Goal: Task Accomplishment & Management: Complete application form

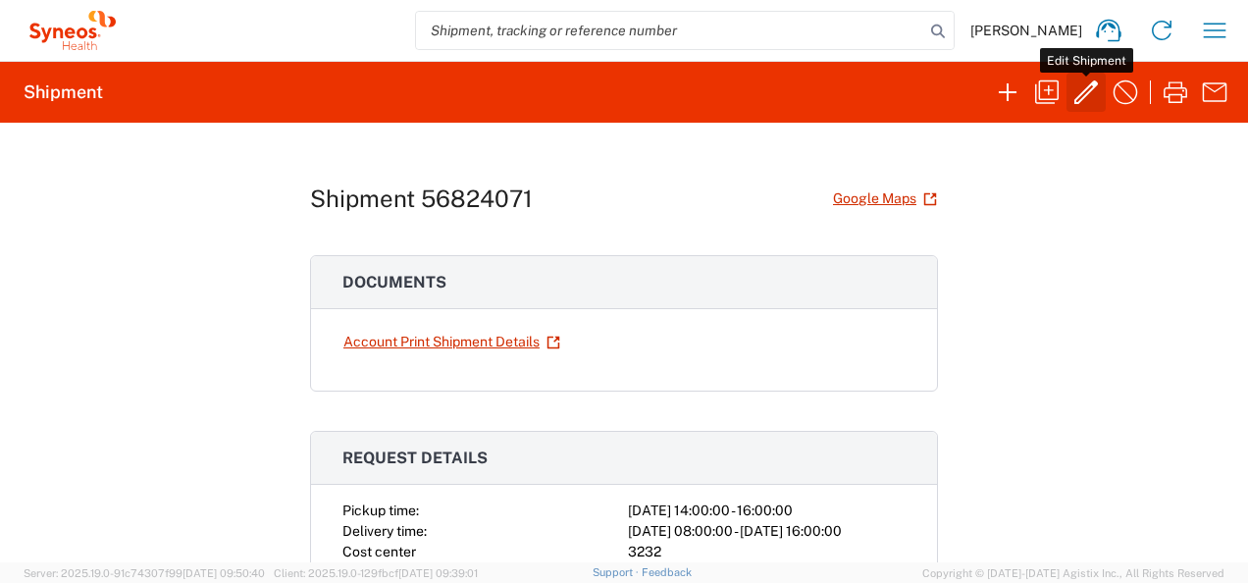
click at [1081, 98] on icon "button" at bounding box center [1087, 92] width 24 height 24
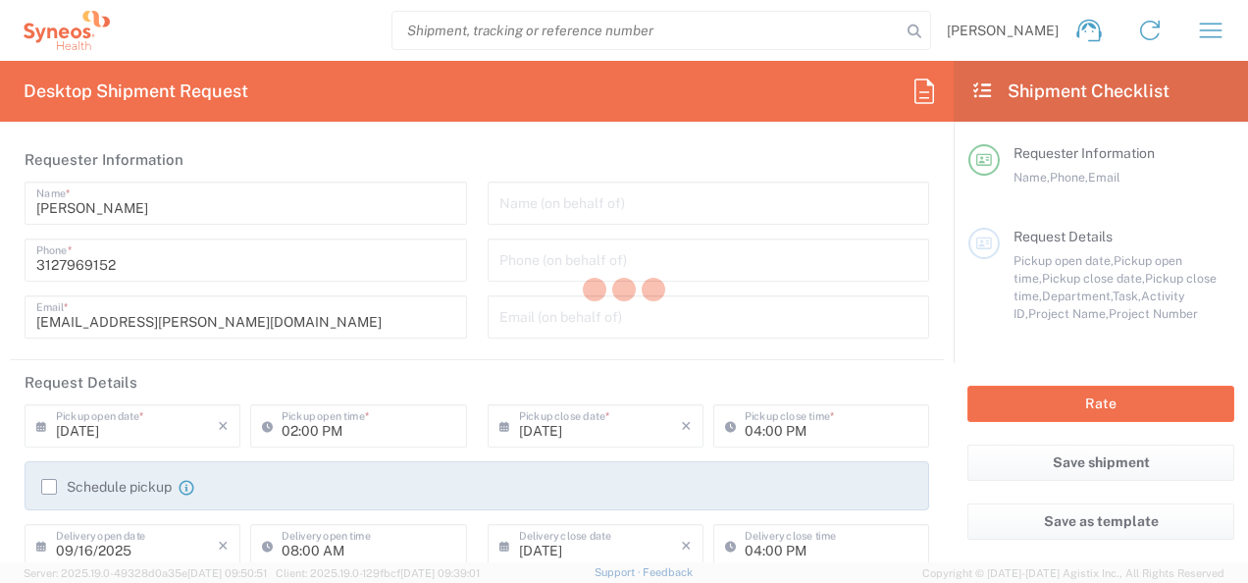
type input "7052792"
type input "WS2202"
type input "[GEOGRAPHIC_DATA]"
type input "Medium Box"
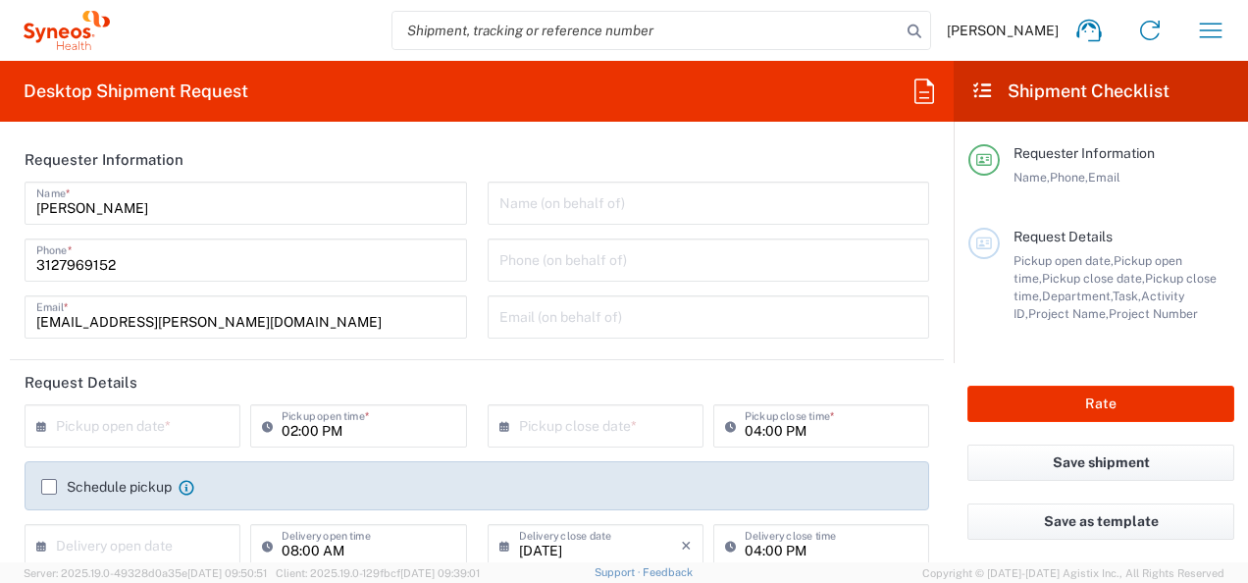
type input "[PERSON_NAME] LLC-[GEOGRAPHIC_DATA] [GEOGRAPHIC_DATA] [GEOGRAPHIC_DATA]"
type input "3232"
click at [51, 428] on icon at bounding box center [46, 425] width 20 height 31
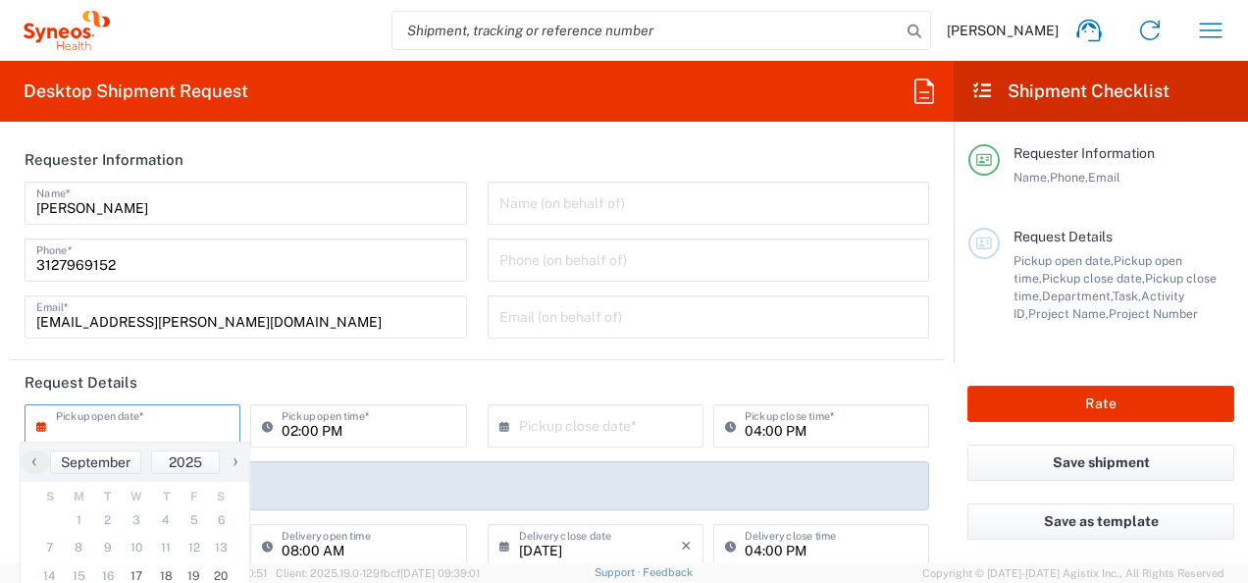
click at [100, 413] on input "text" at bounding box center [137, 424] width 162 height 34
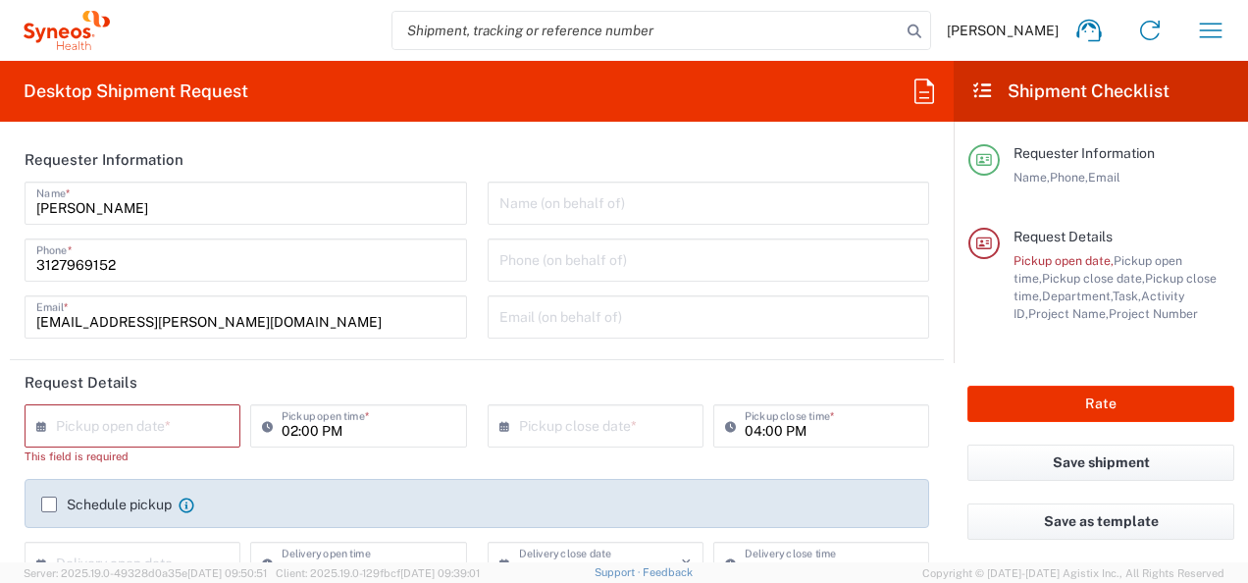
click at [96, 430] on input "text" at bounding box center [137, 424] width 162 height 34
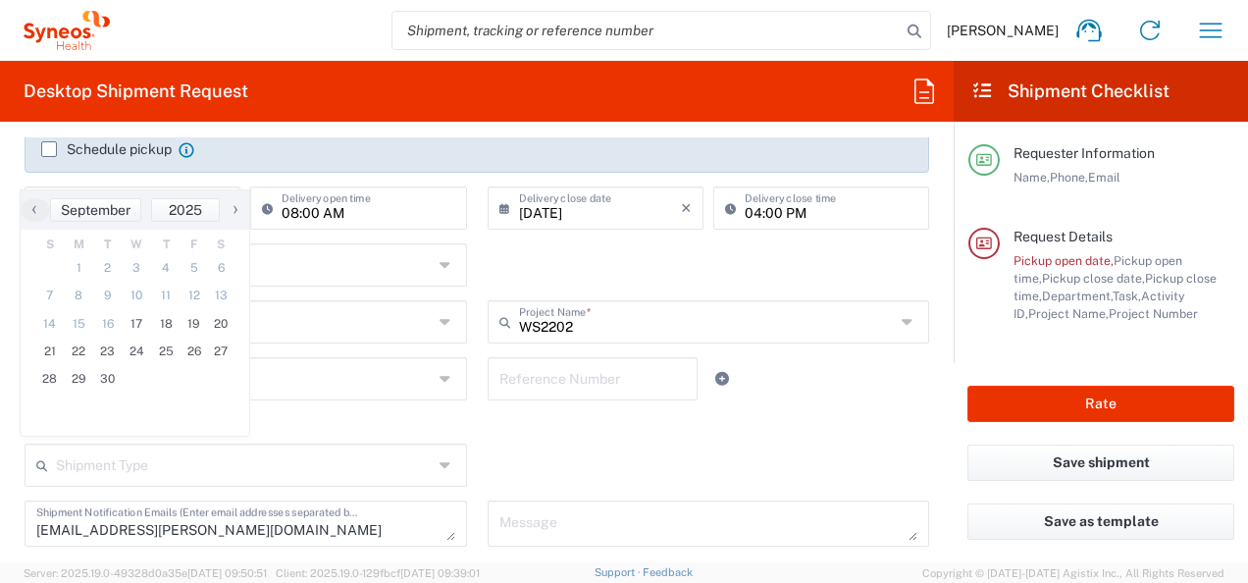
scroll to position [251, 0]
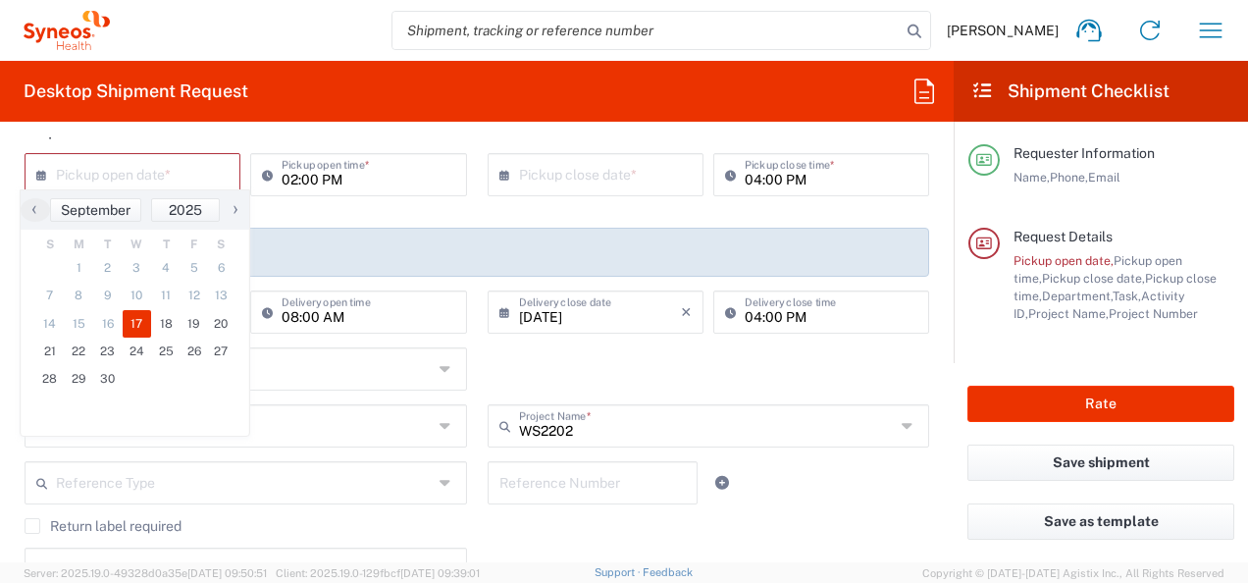
click at [142, 334] on span "17" at bounding box center [137, 323] width 29 height 27
type input "09/17/2025"
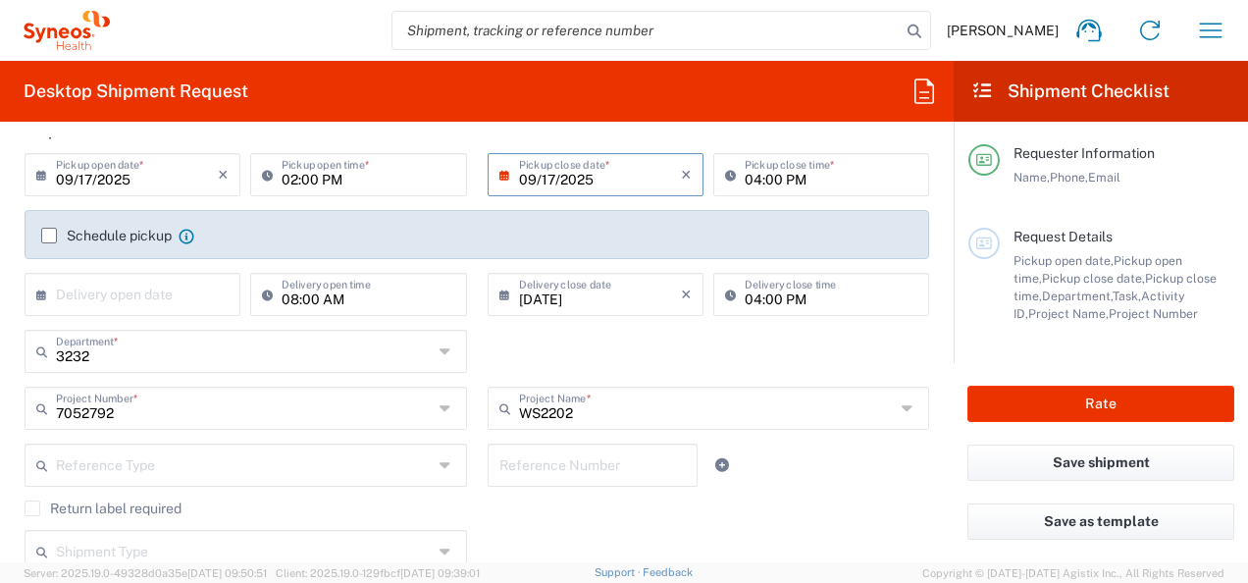
click at [602, 169] on input "09/17/2025" at bounding box center [600, 173] width 162 height 34
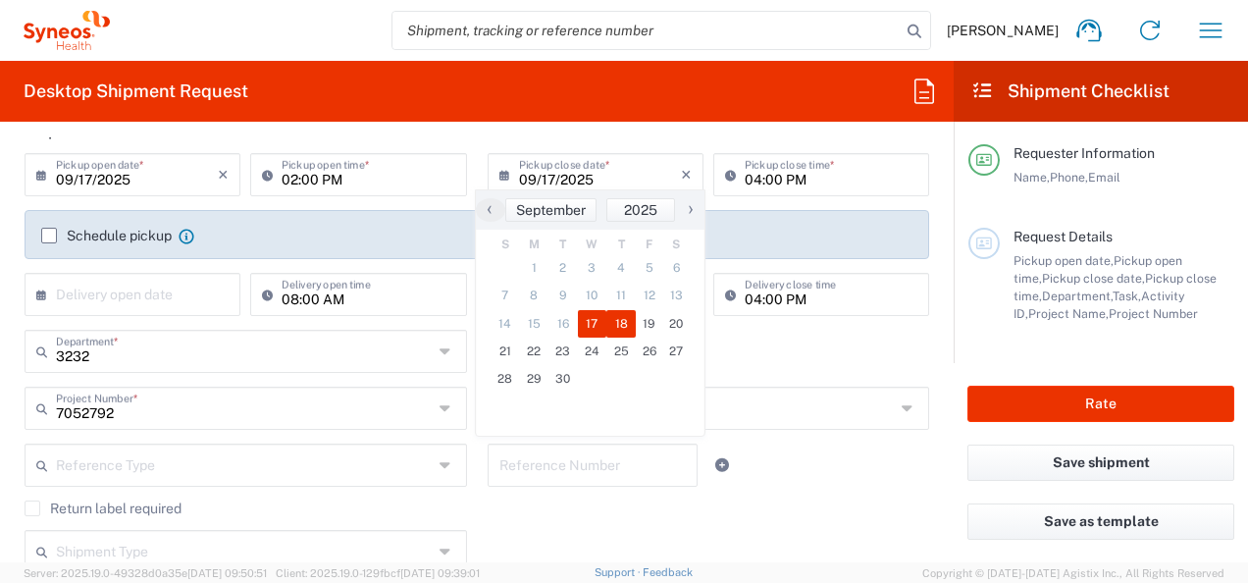
click at [617, 320] on span "18" at bounding box center [620, 323] width 29 height 27
type input "[DATE]"
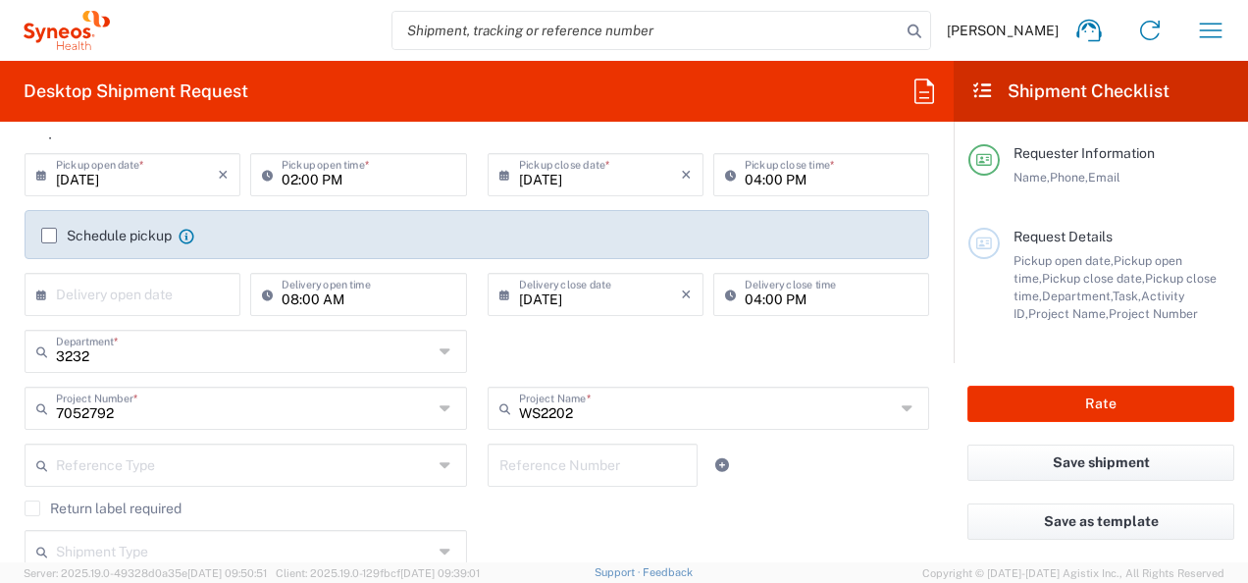
click at [54, 183] on icon at bounding box center [46, 174] width 20 height 31
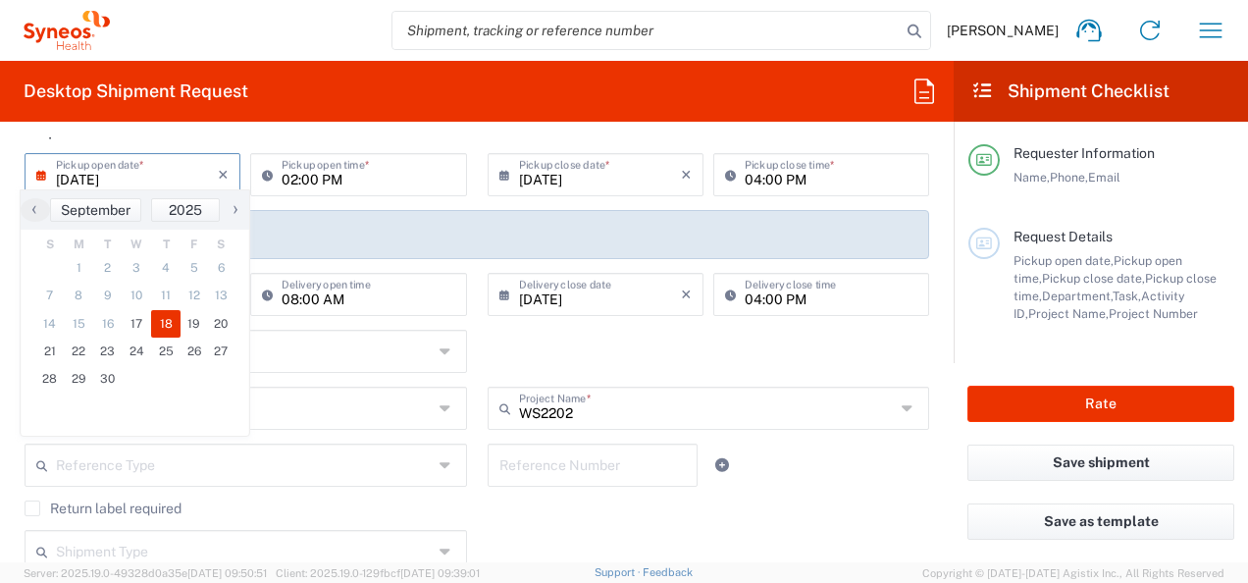
click at [408, 355] on input "text" at bounding box center [244, 350] width 377 height 34
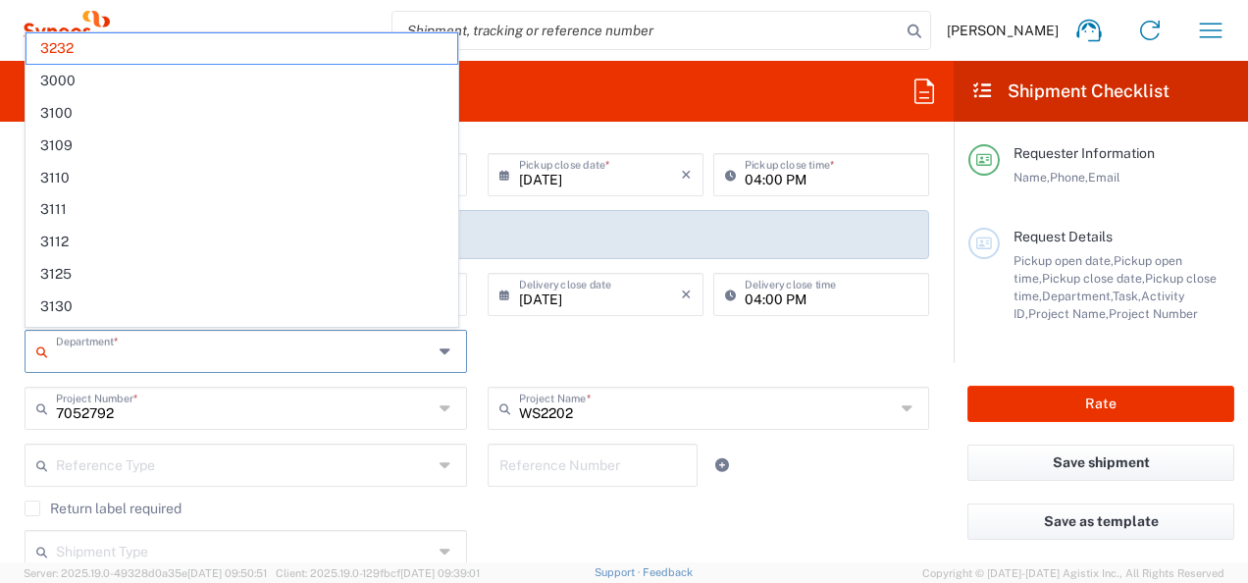
click at [697, 340] on div "Department * 3232 3000 3100 3109 3110 3111 3112 3125 3130 3135 3136 3150 3155 3…" at bounding box center [477, 358] width 925 height 57
type input "3232"
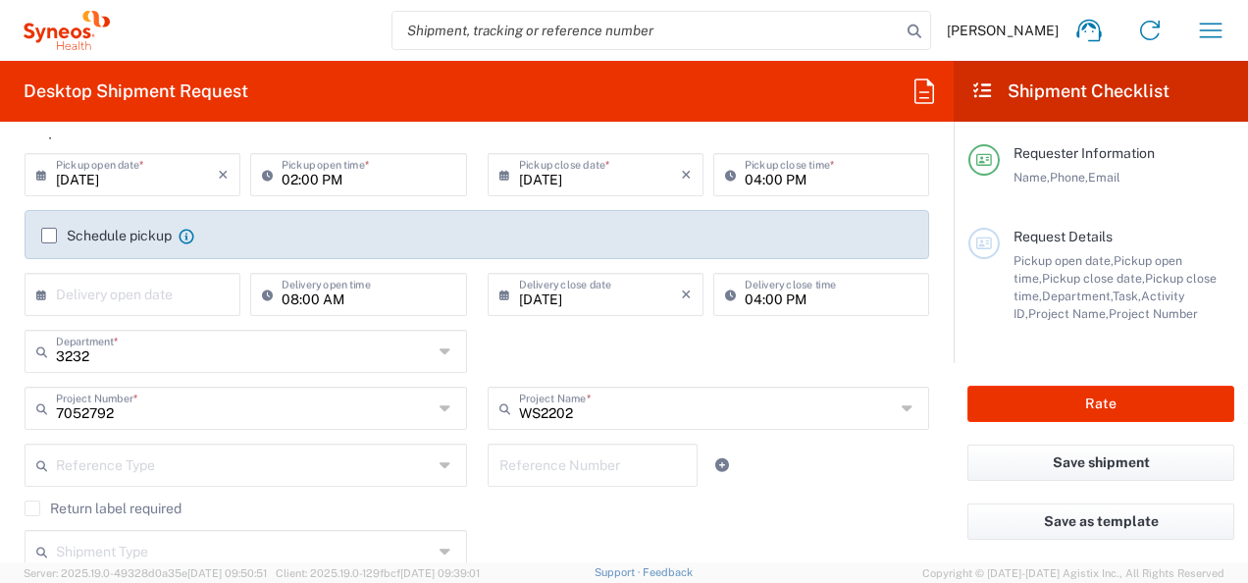
click at [45, 233] on label "Schedule pickup" at bounding box center [106, 236] width 131 height 16
click at [49, 236] on input "Schedule pickup" at bounding box center [49, 236] width 0 height 0
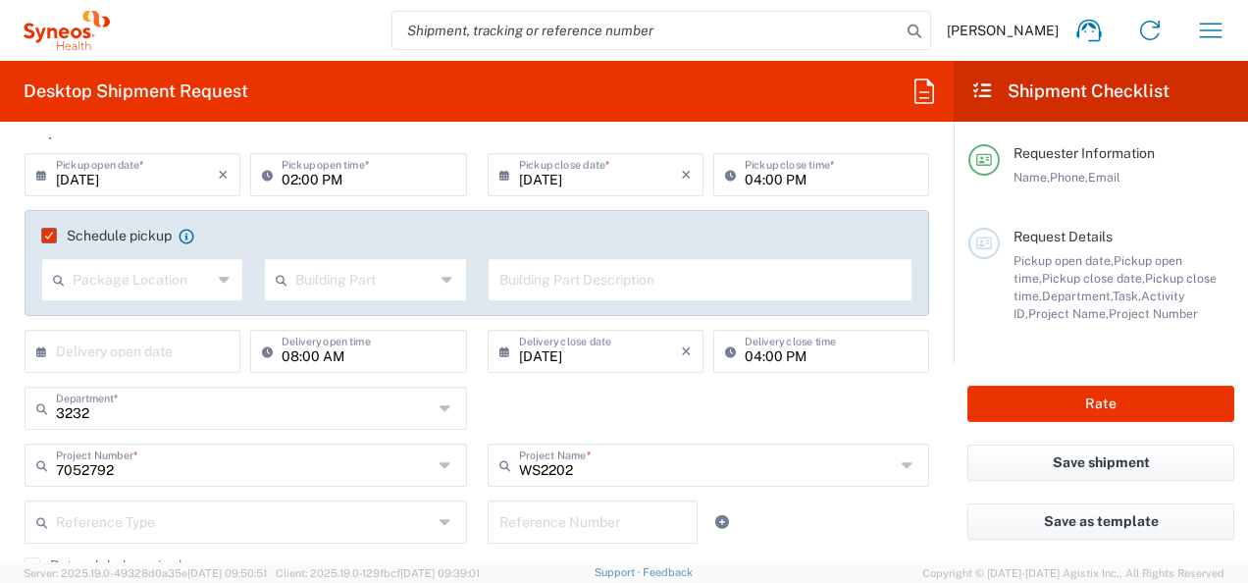
click at [219, 279] on icon at bounding box center [226, 279] width 14 height 31
click at [153, 277] on input "text" at bounding box center [142, 278] width 139 height 34
click at [222, 247] on div "Schedule pickup When scheduling a pickup please be sure to meet the following c…" at bounding box center [477, 242] width 892 height 31
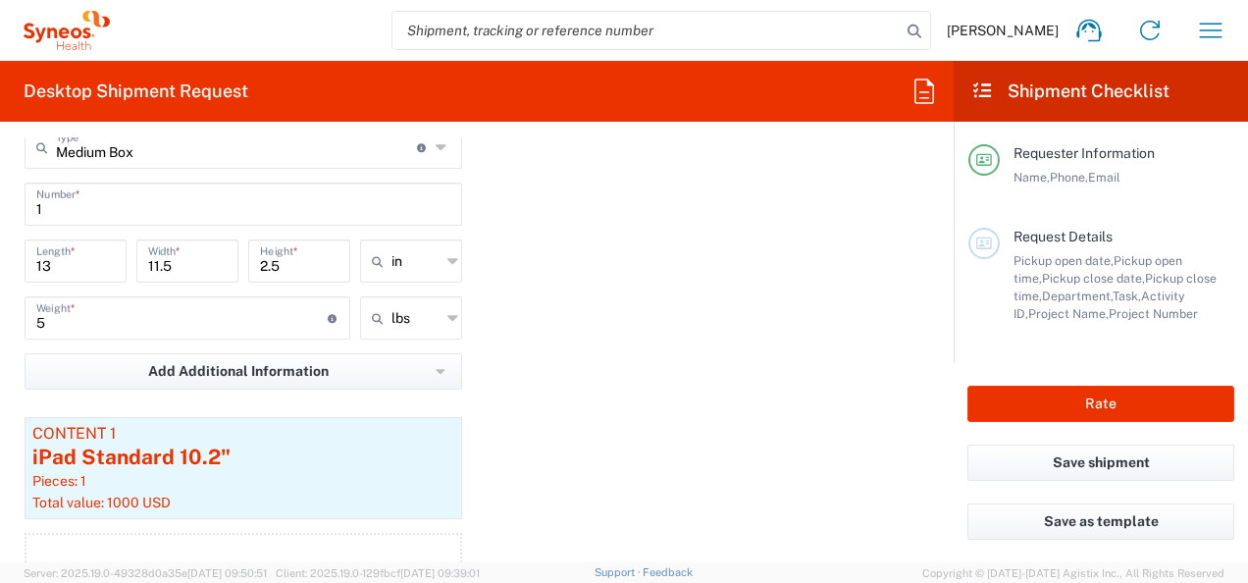
scroll to position [1869, 0]
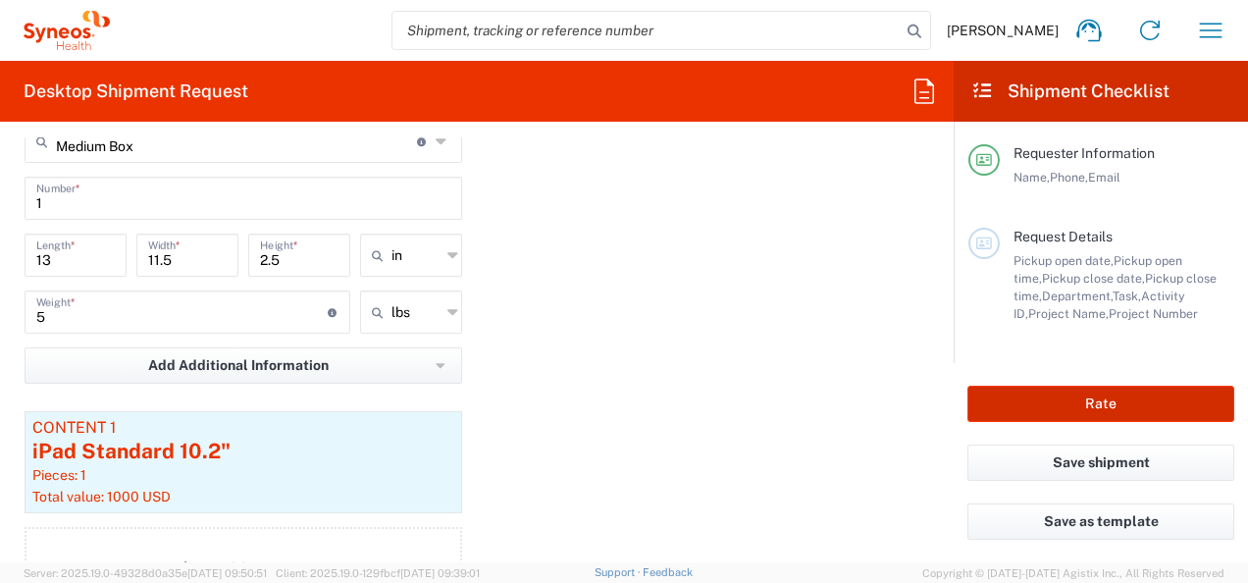
click at [1089, 407] on button "Rate" at bounding box center [1101, 404] width 267 height 36
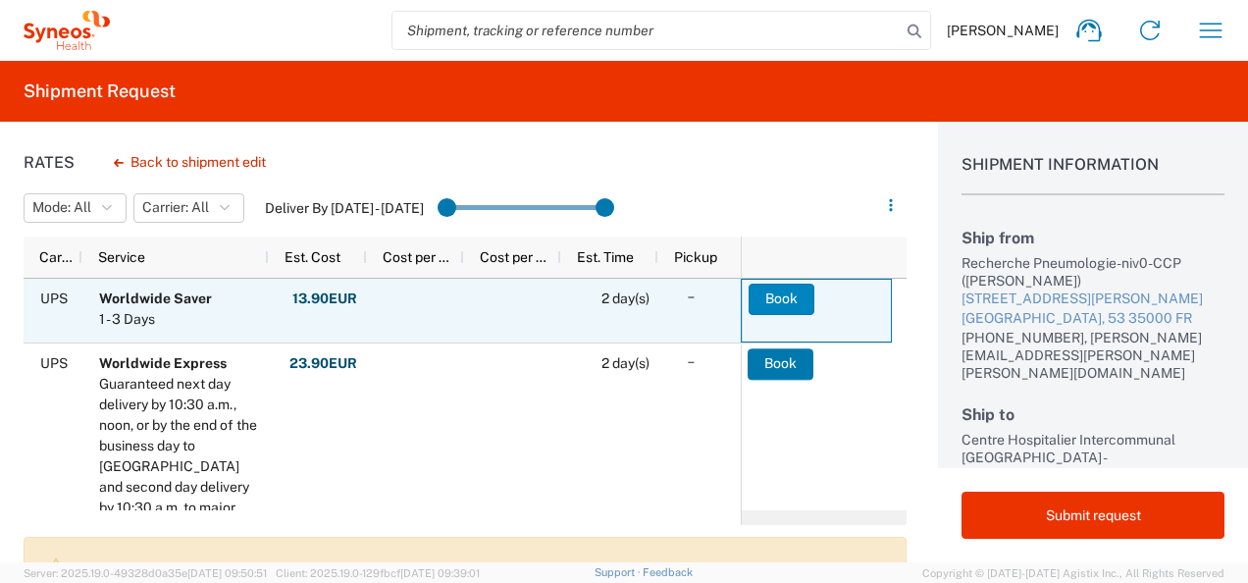
click at [795, 298] on button "Book" at bounding box center [782, 299] width 66 height 31
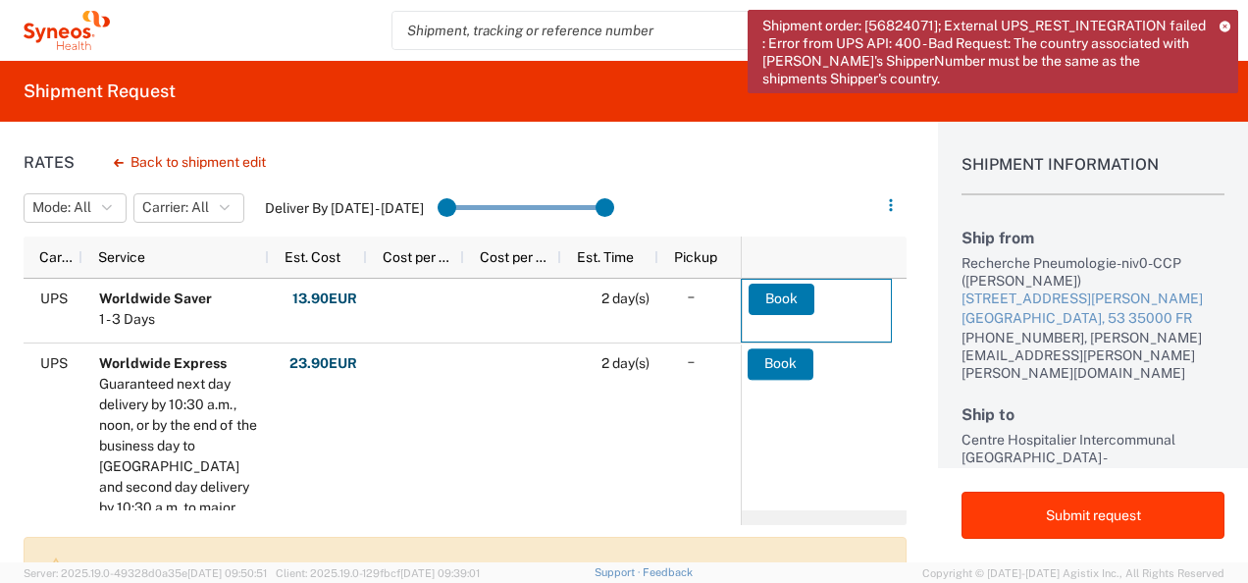
click at [1113, 510] on button "Submit request" at bounding box center [1093, 515] width 263 height 47
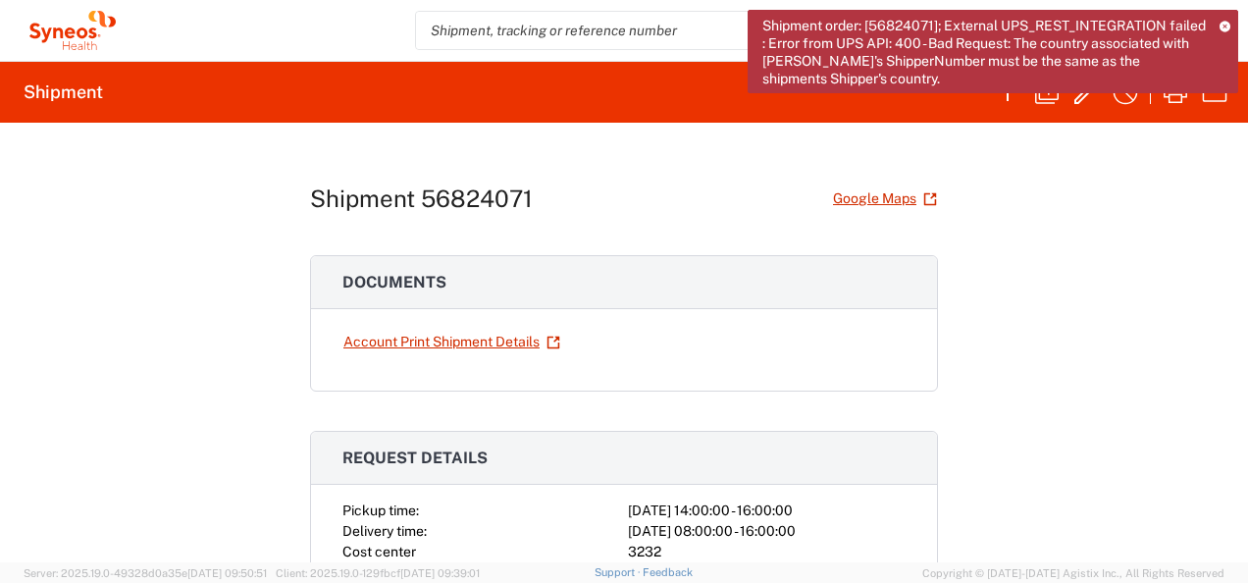
click at [1225, 23] on icon at bounding box center [1225, 26] width 11 height 11
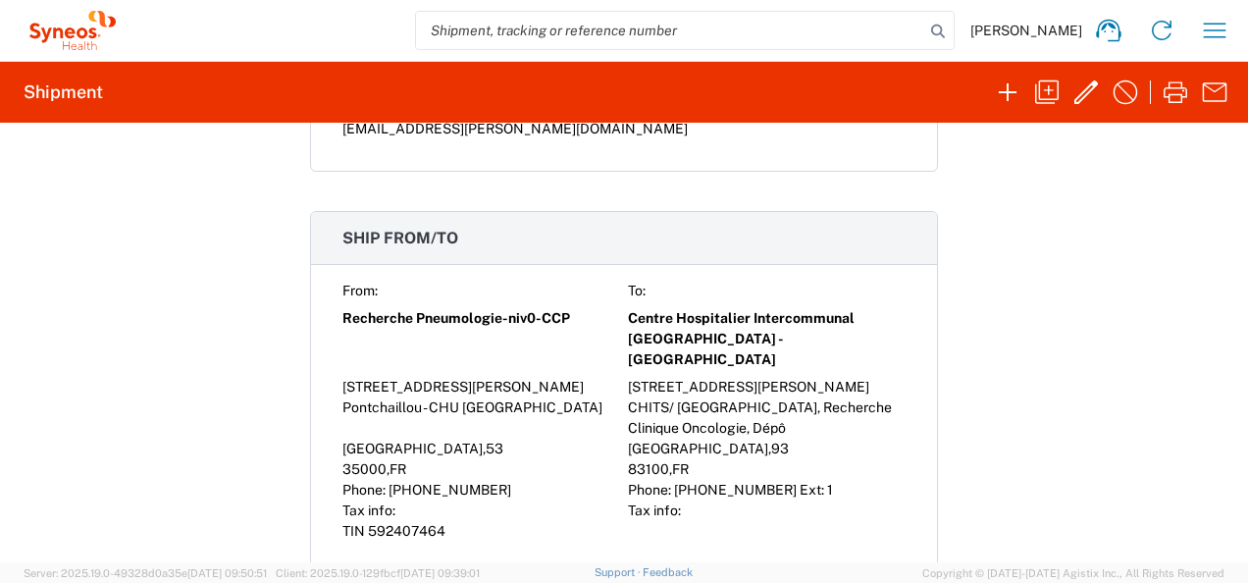
scroll to position [857, 0]
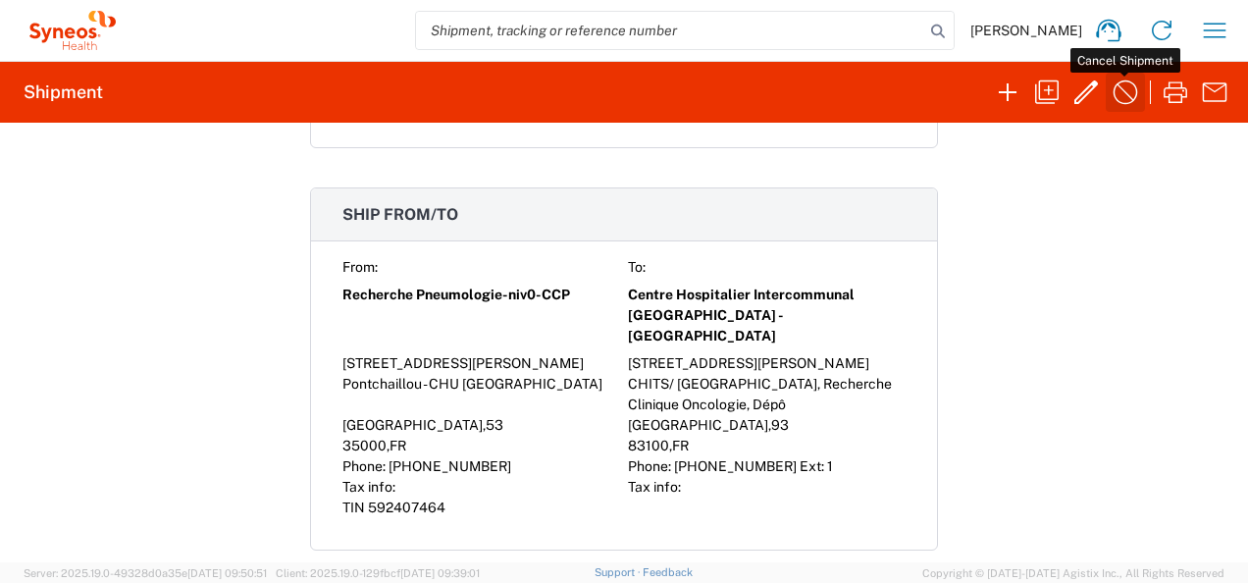
click at [1124, 84] on icon "button" at bounding box center [1125, 92] width 31 height 31
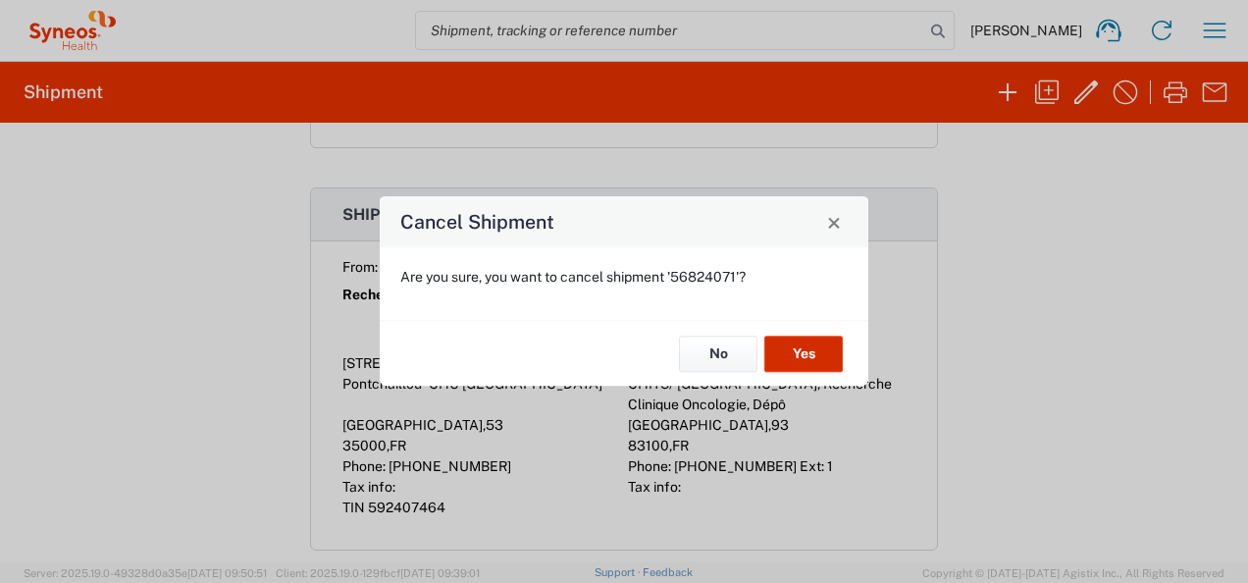
click at [810, 345] on button "Yes" at bounding box center [804, 354] width 79 height 36
